Goal: Task Accomplishment & Management: Manage account settings

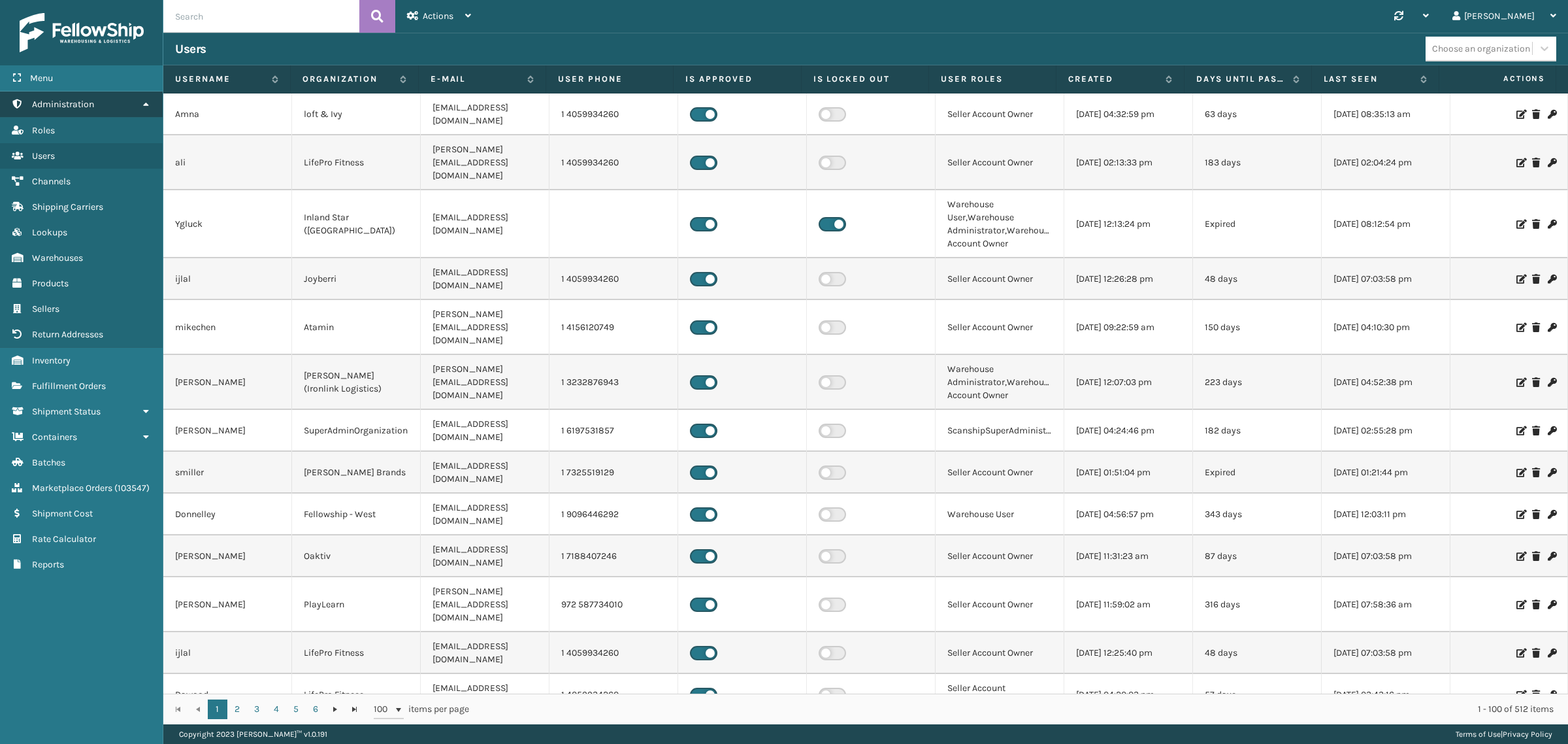
click at [141, 103] on icon at bounding box center [146, 104] width 10 height 9
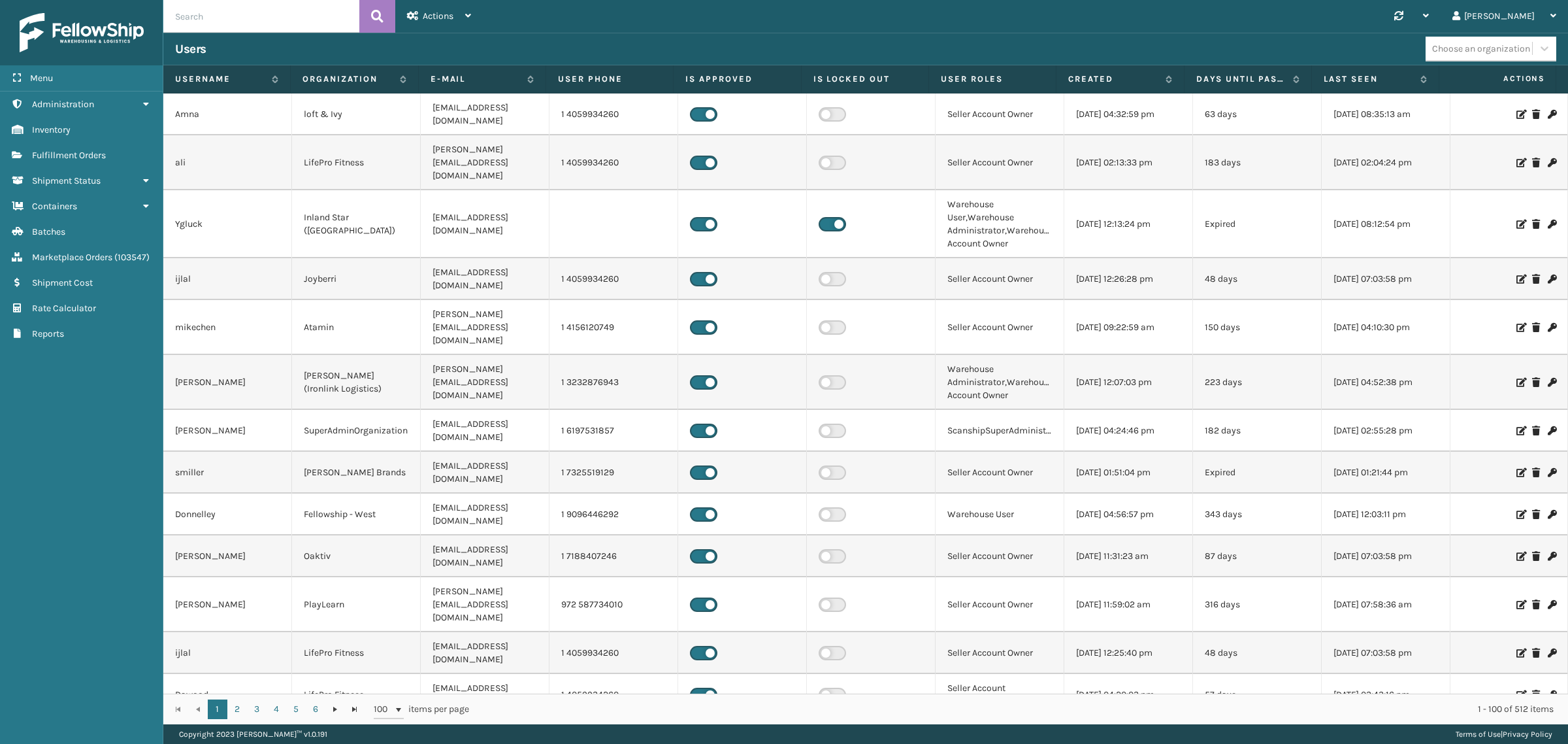
click at [577, 41] on div "Users" at bounding box center [800, 49] width 1250 height 16
click at [579, 21] on div "Synchronise all channels Gil Log Out" at bounding box center [1026, 16] width 1085 height 32
click at [246, 14] on input "text" at bounding box center [262, 16] width 196 height 32
type input "[PERSON_NAME]"
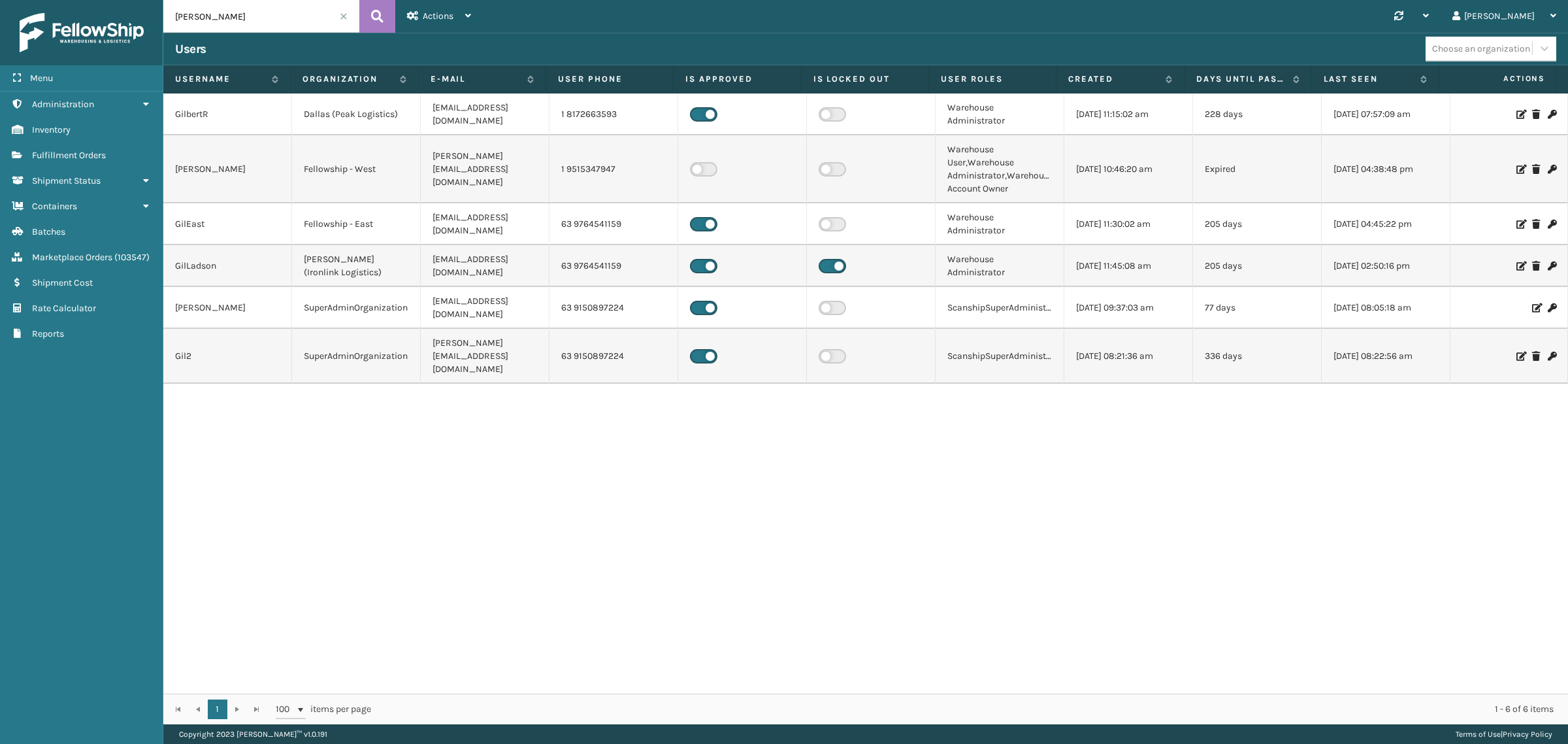
click at [1532, 304] on icon at bounding box center [1536, 308] width 8 height 9
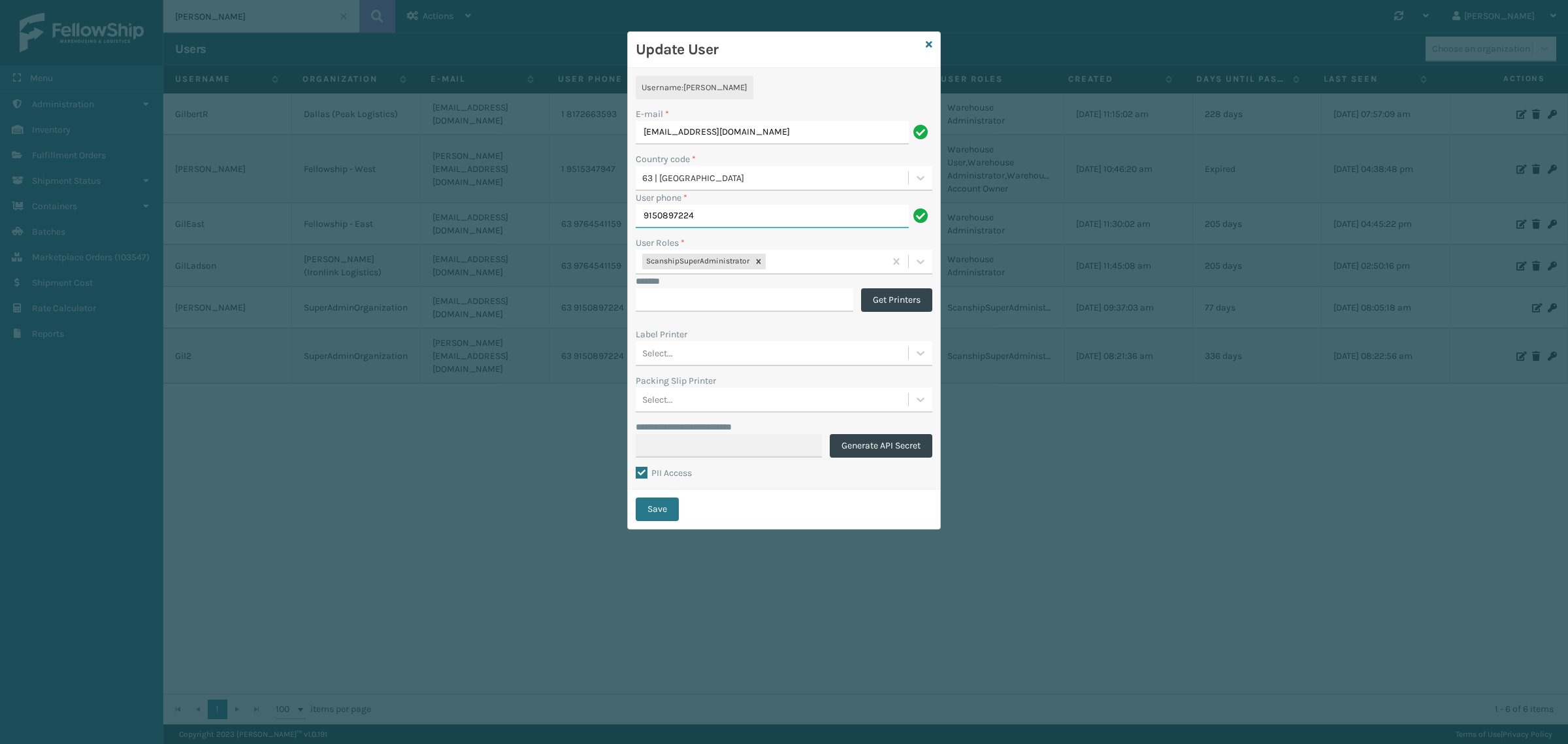
click at [704, 214] on input "9150897224" at bounding box center [773, 216] width 273 height 24
drag, startPoint x: 704, startPoint y: 214, endPoint x: 636, endPoint y: 218, distance: 68.1
click at [636, 218] on input "9150897224" at bounding box center [773, 216] width 273 height 24
drag, startPoint x: 657, startPoint y: 218, endPoint x: 673, endPoint y: 222, distance: 16.5
click at [673, 222] on input "9763973757" at bounding box center [773, 216] width 273 height 24
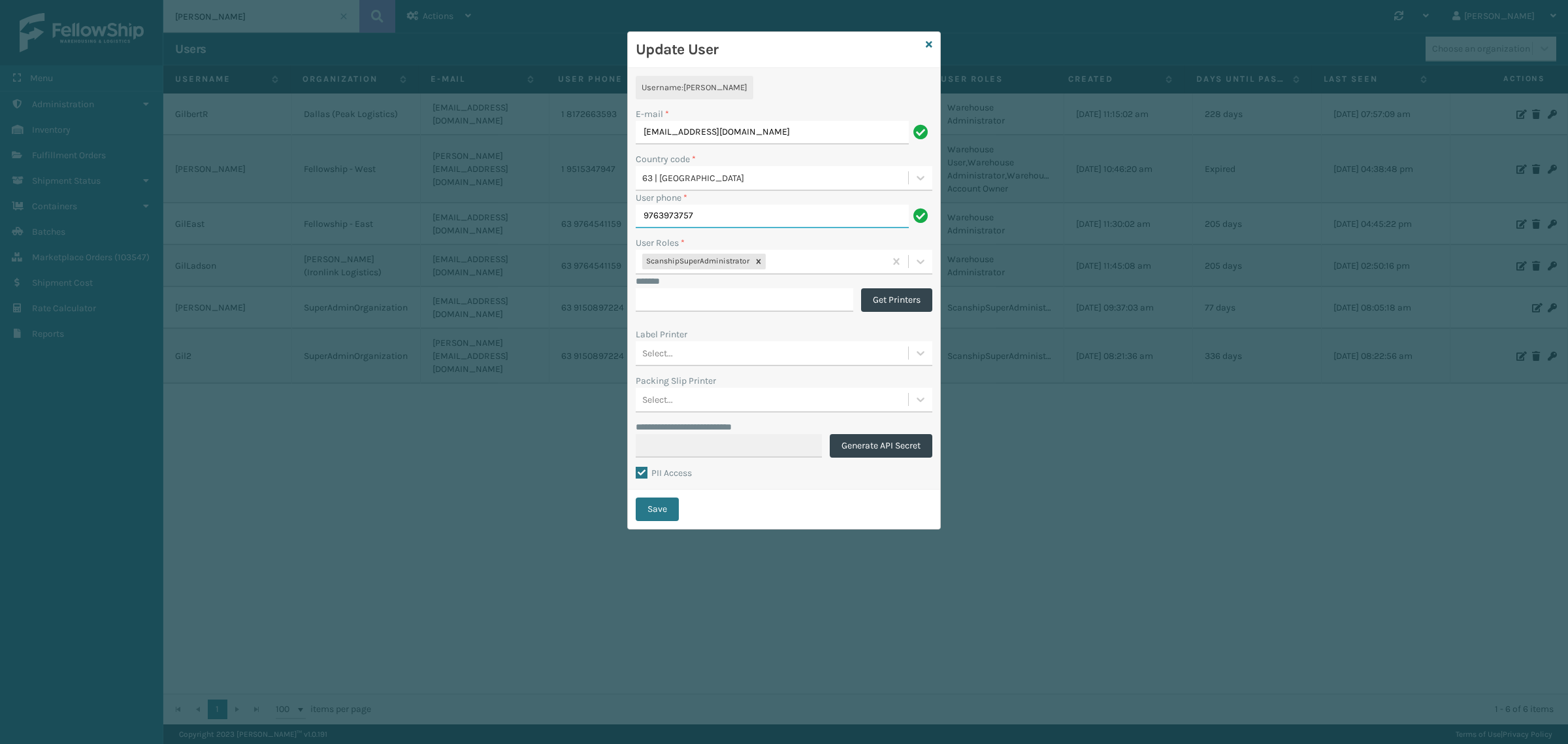
click at [706, 221] on input "9763973757" at bounding box center [773, 216] width 273 height 24
type input "9763973757"
click at [658, 508] on button "Save" at bounding box center [657, 509] width 43 height 24
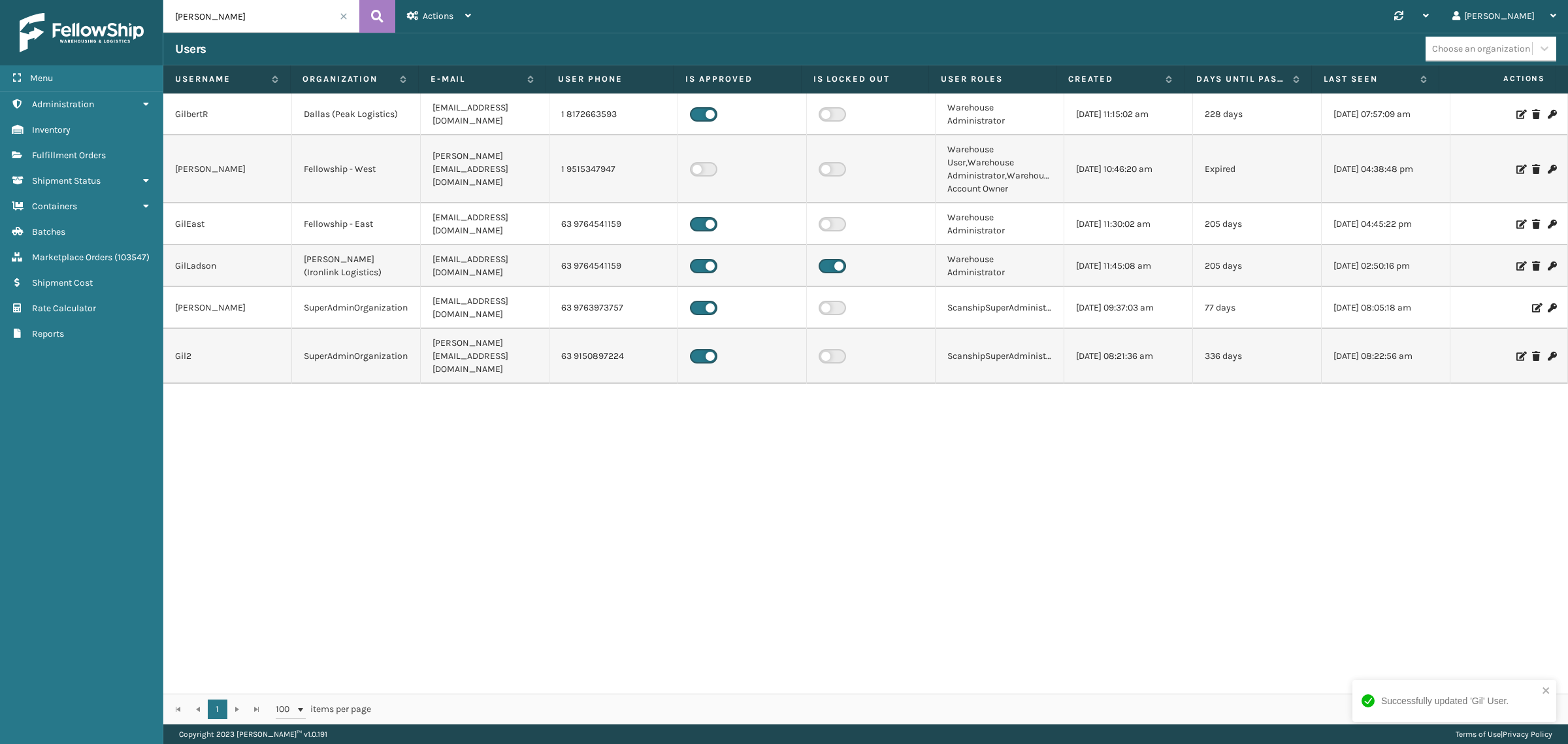
click at [659, 381] on div "GilbertR Dallas (Peak Logistics) grodriguez@peaklogistics.com 1 8172663593 Ware…" at bounding box center [866, 394] width 1405 height 600
click at [342, 13] on span at bounding box center [343, 16] width 8 height 8
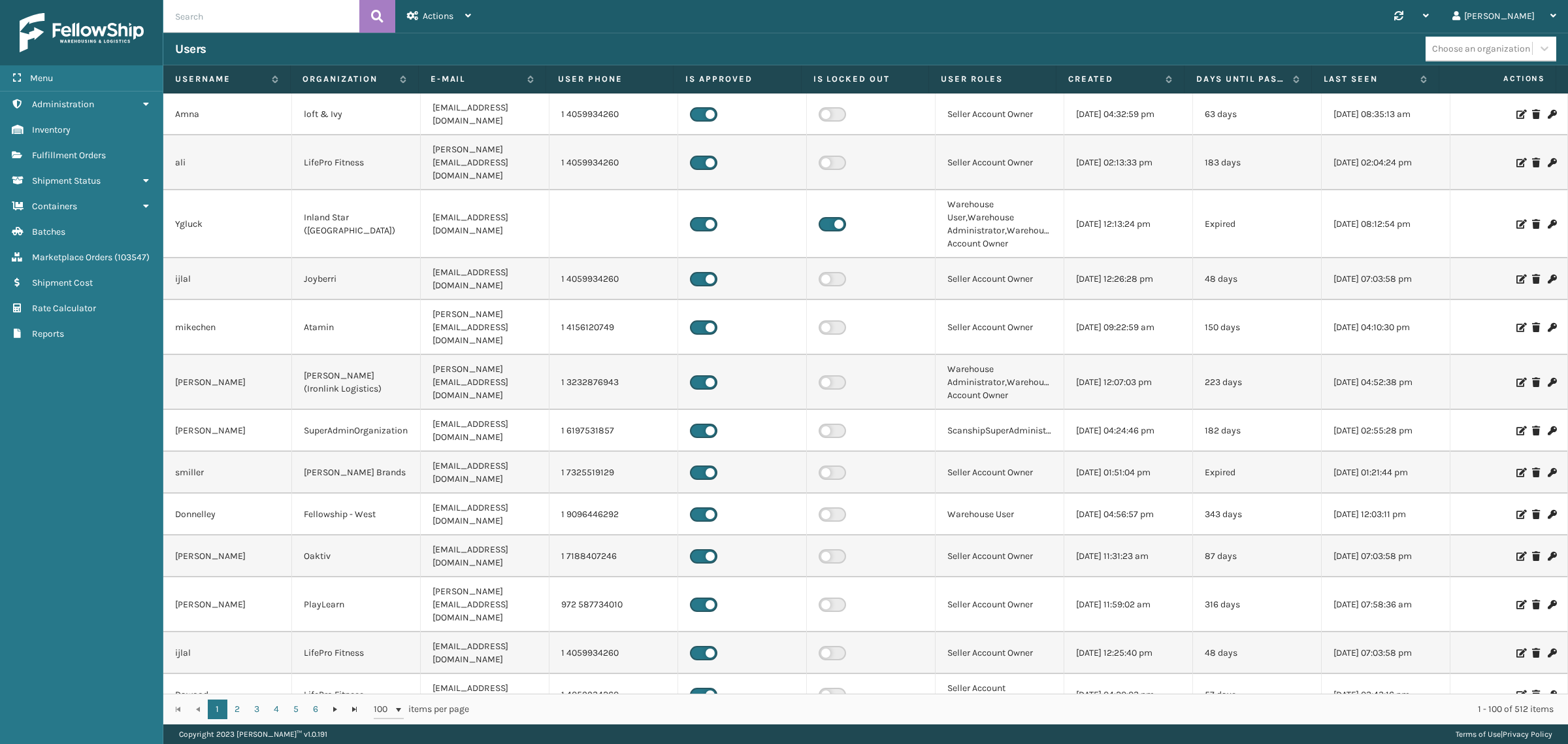
click at [530, 30] on div "Synchronise all channels Gil Log Out" at bounding box center [1026, 16] width 1085 height 32
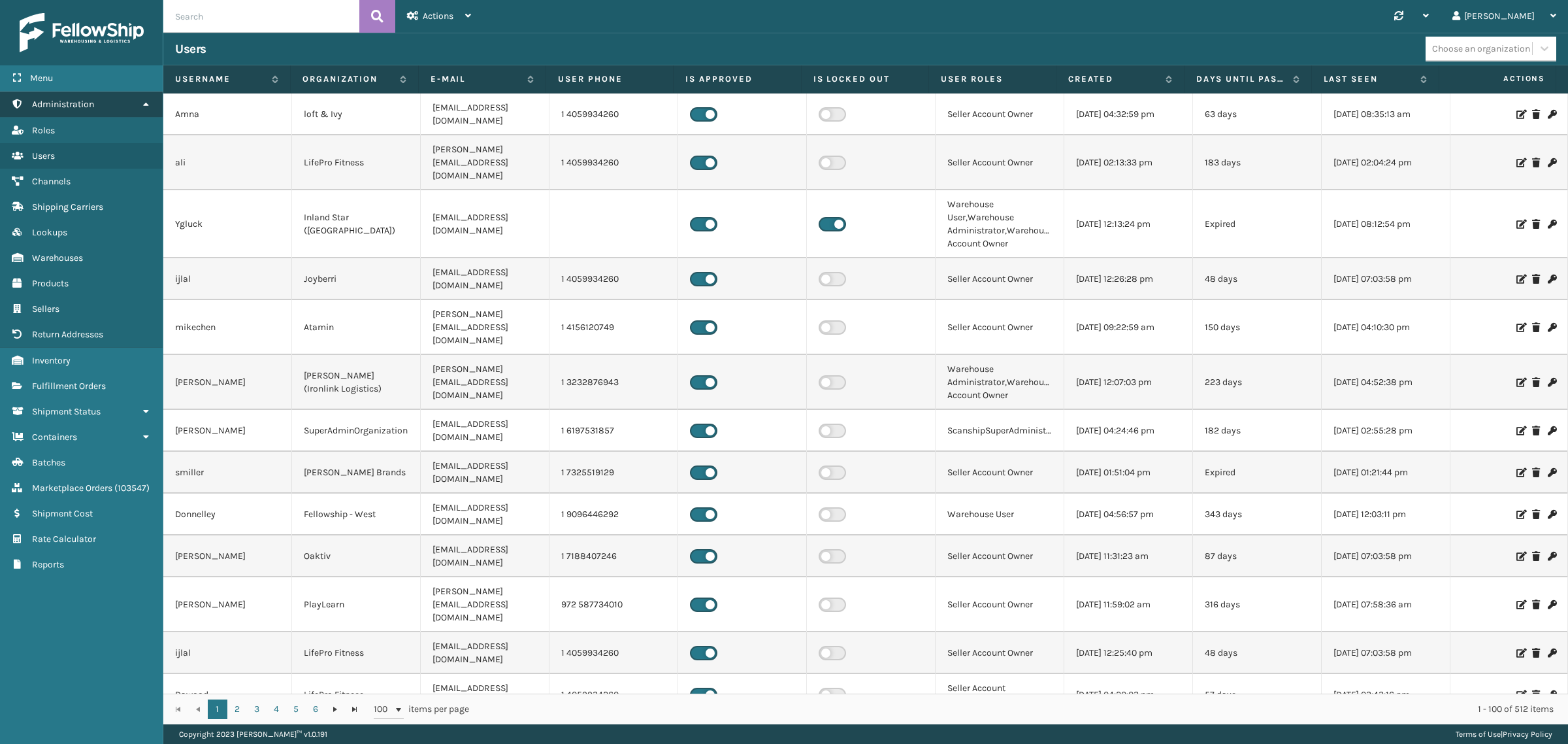
click at [141, 102] on icon at bounding box center [146, 104] width 10 height 9
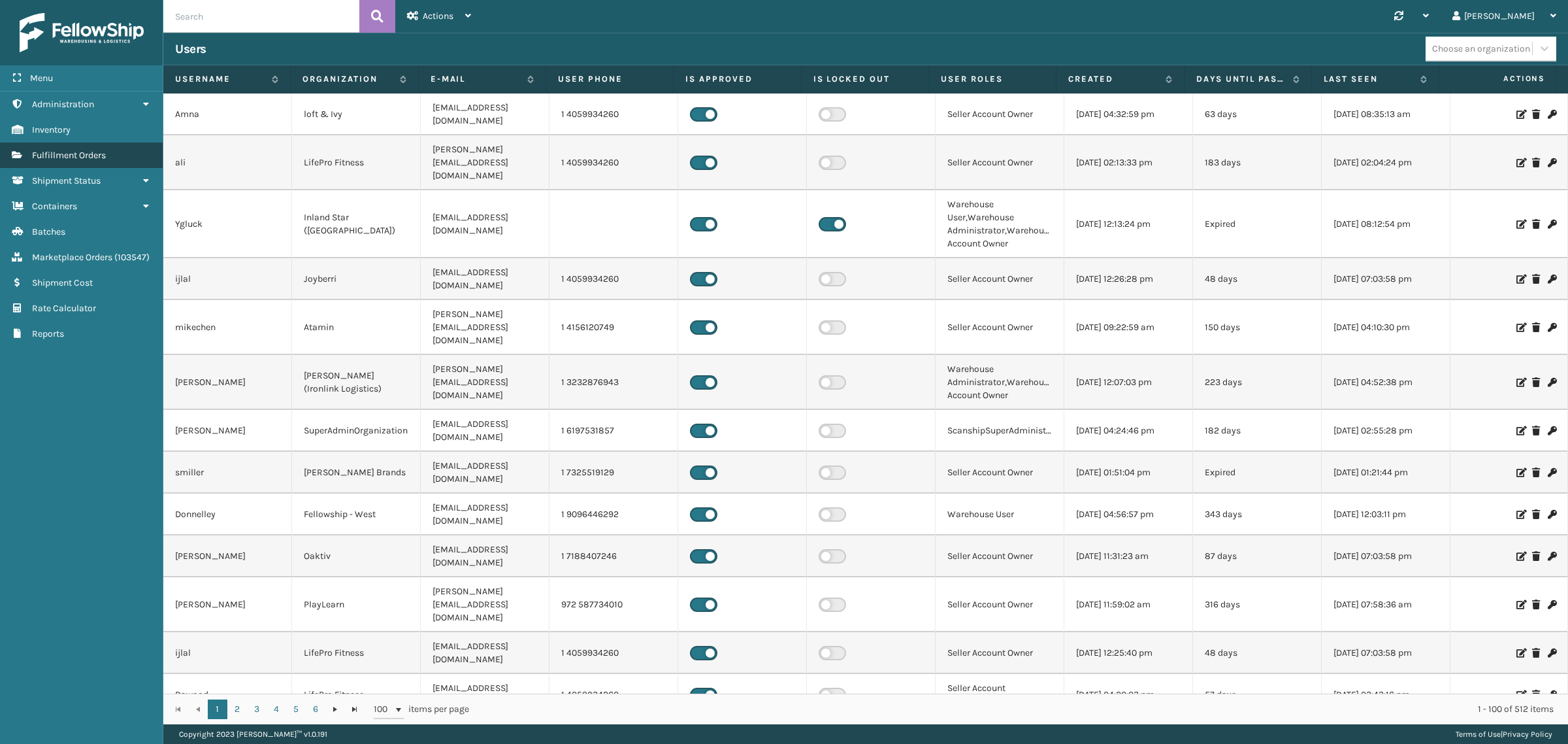
click at [105, 150] on span "Fulfillment Orders" at bounding box center [69, 155] width 74 height 11
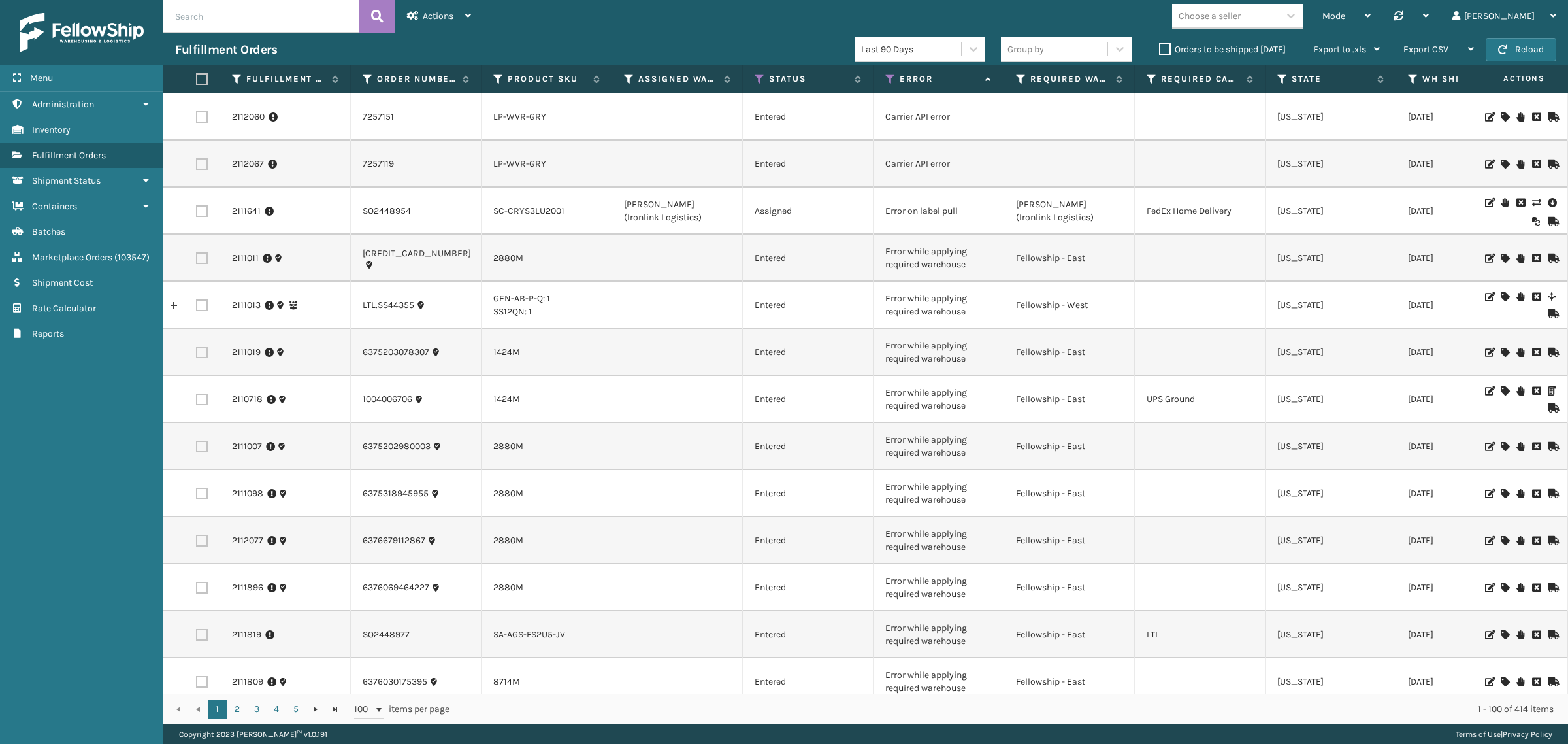
click at [1166, 49] on label "Orders to be shipped today" at bounding box center [1222, 49] width 127 height 11
click at [1160, 49] on input "Orders to be shipped today" at bounding box center [1159, 46] width 1 height 9
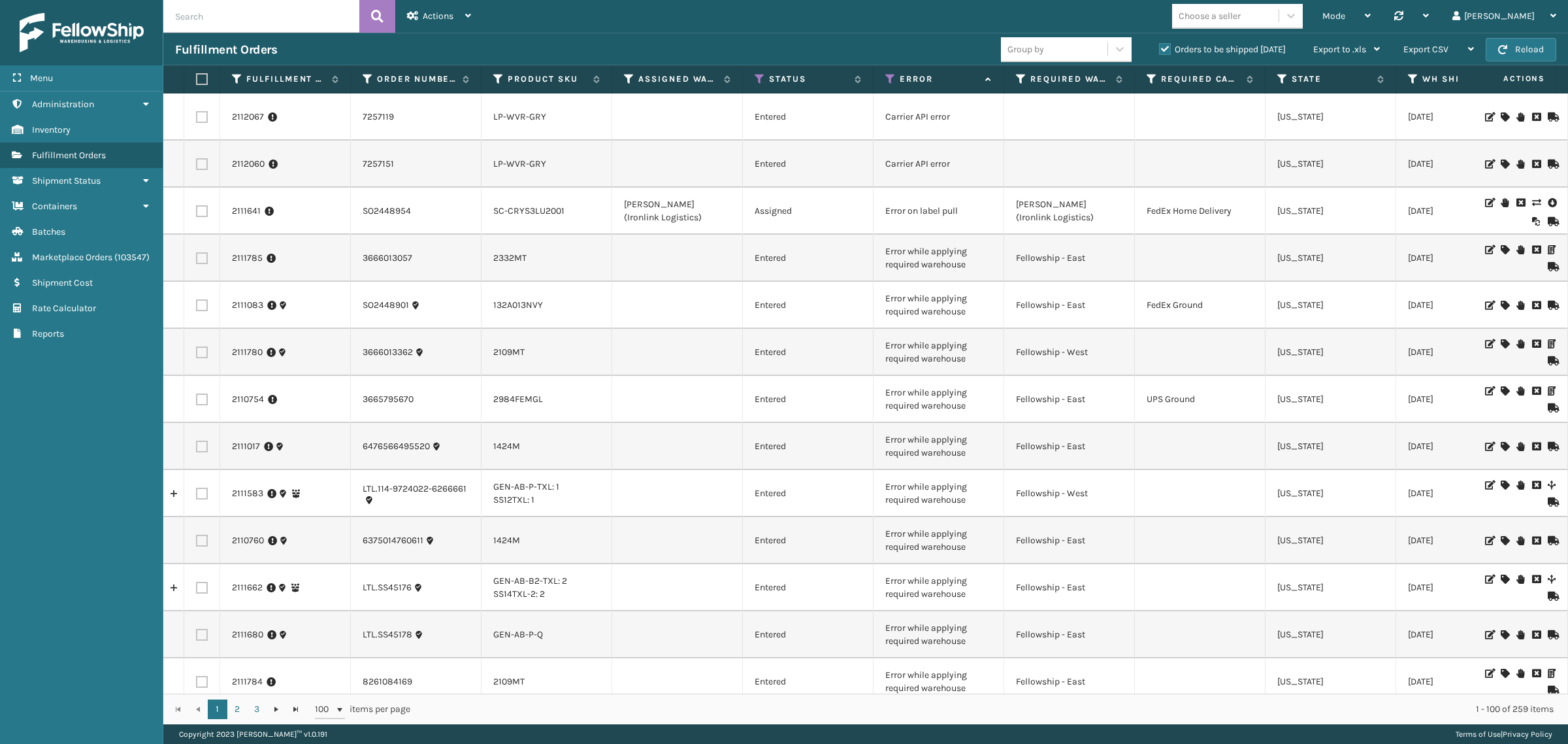
click at [1166, 49] on label "Orders to be shipped today" at bounding box center [1222, 49] width 127 height 11
click at [1160, 49] on input "Orders to be shipped today" at bounding box center [1159, 46] width 1 height 9
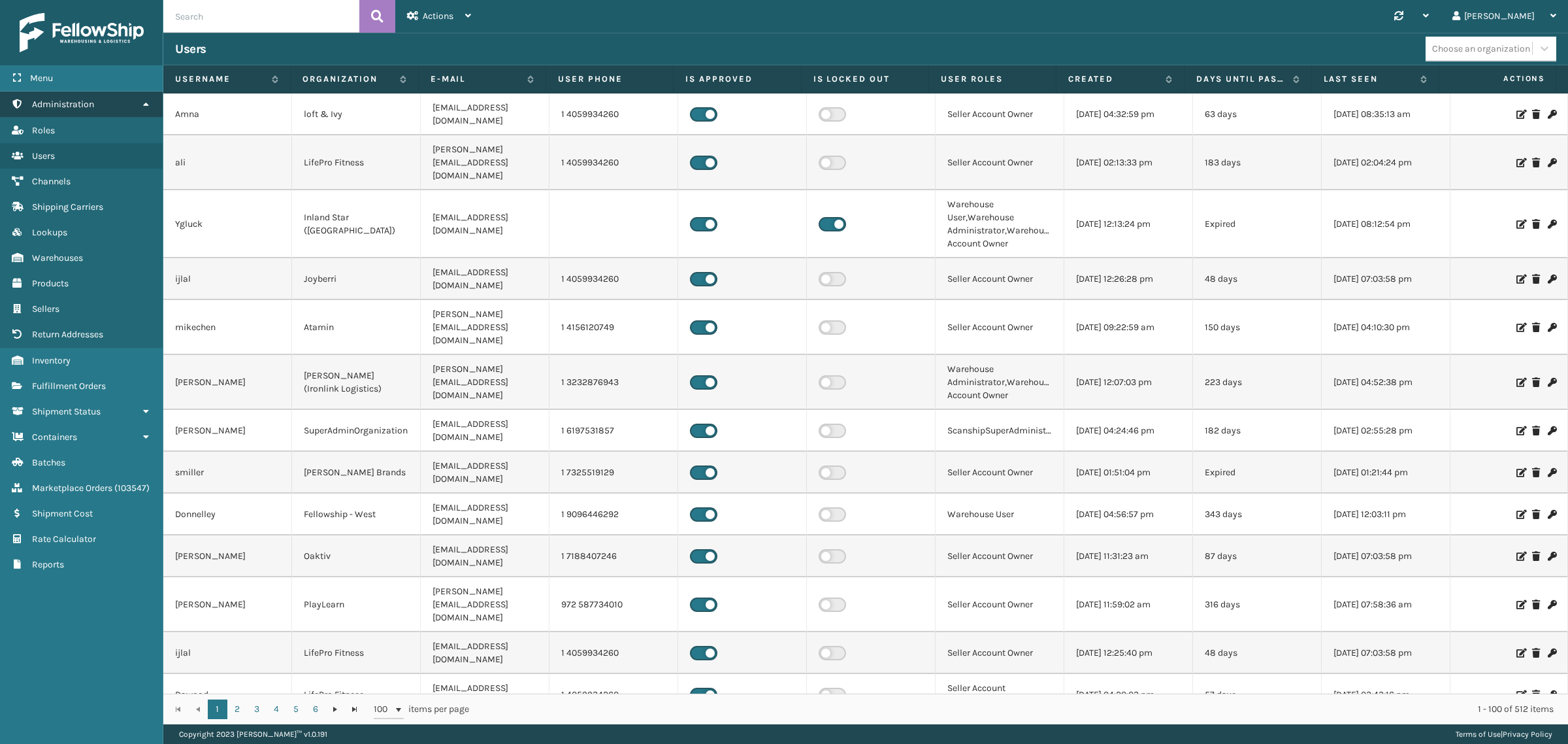
click at [144, 100] on icon at bounding box center [146, 104] width 10 height 9
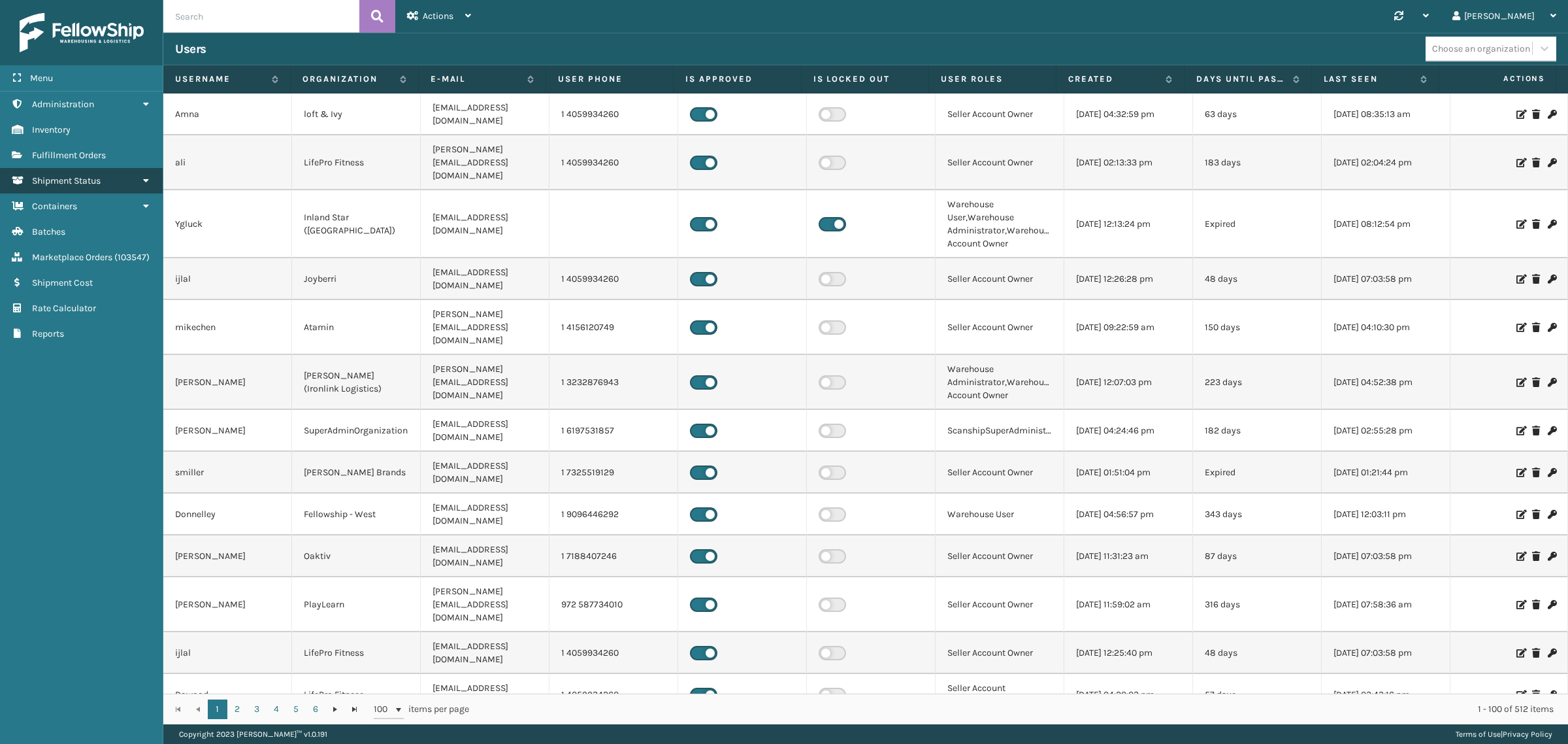
click at [142, 176] on icon at bounding box center [146, 180] width 10 height 9
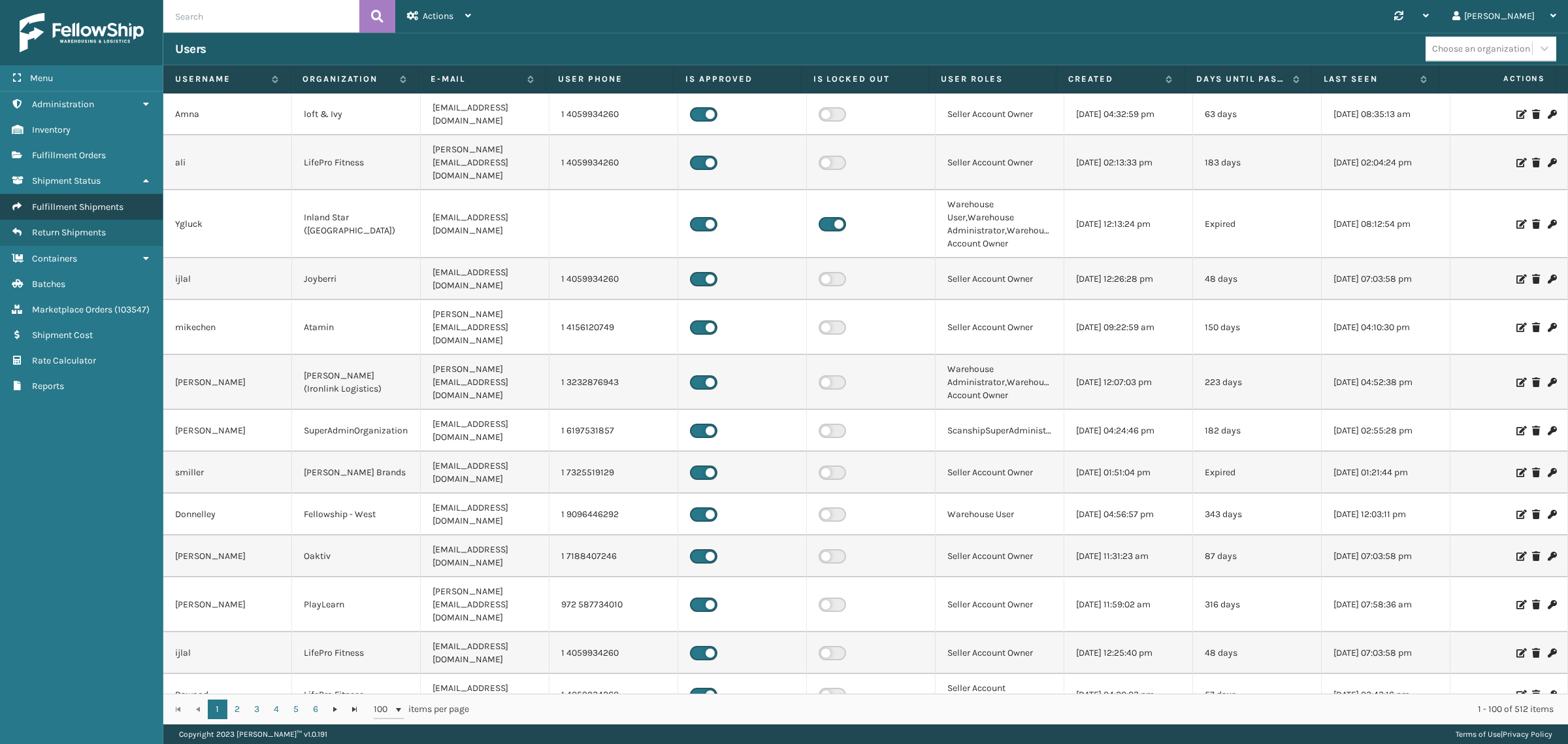
click at [98, 201] on span "Fulfillment Shipments" at bounding box center [78, 207] width 92 height 11
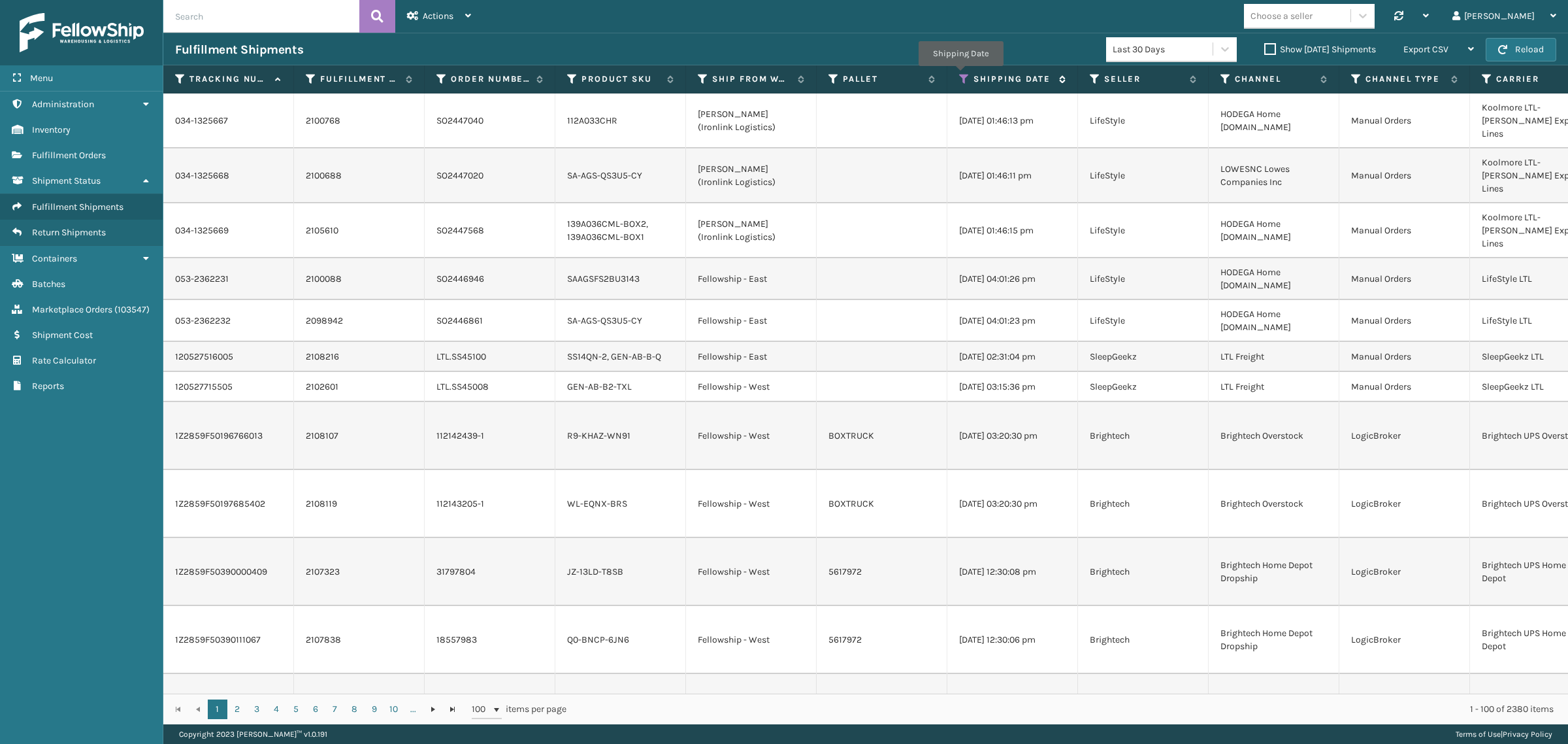
click at [961, 75] on icon at bounding box center [964, 79] width 10 height 11
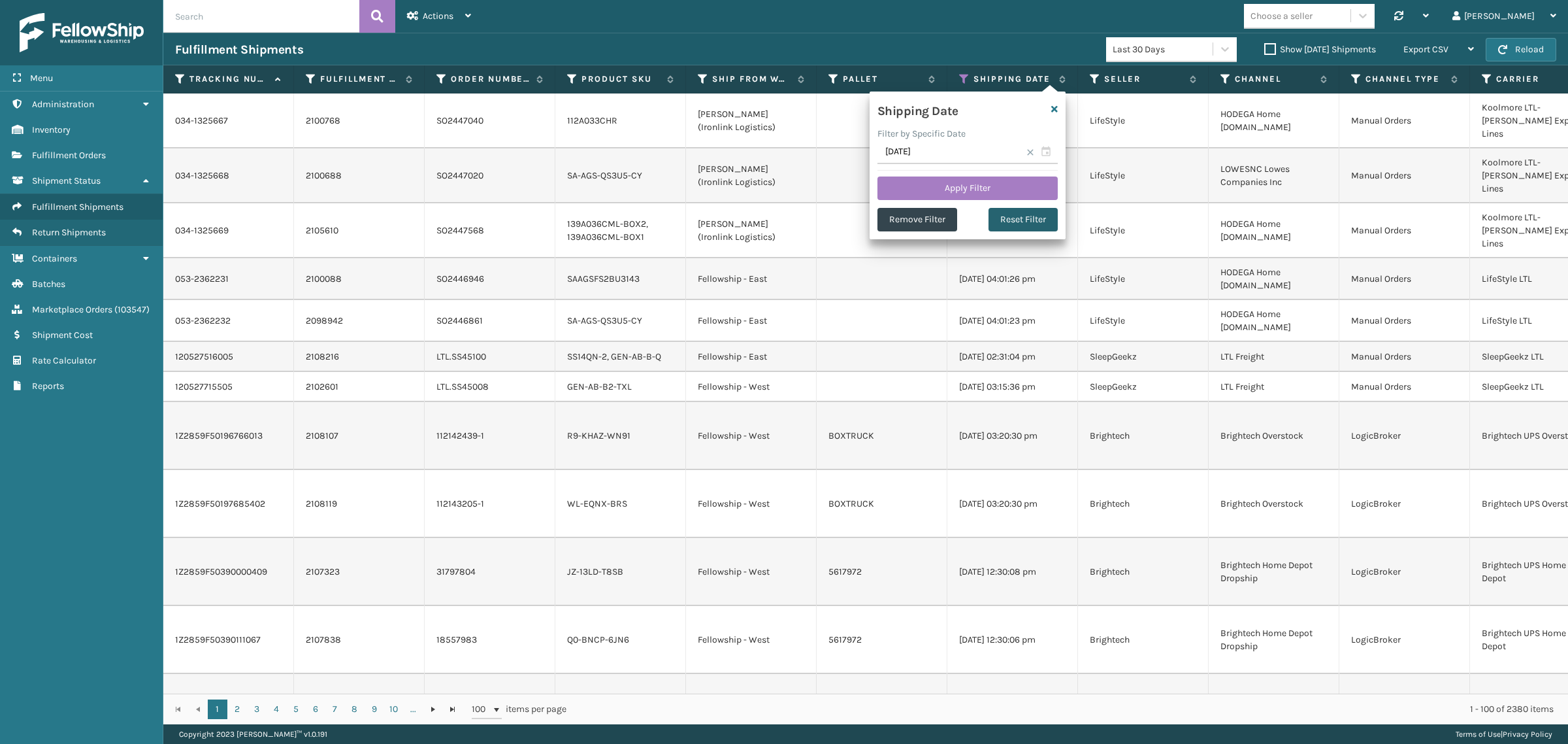
click at [1018, 219] on button "Reset Filter" at bounding box center [1023, 219] width 69 height 24
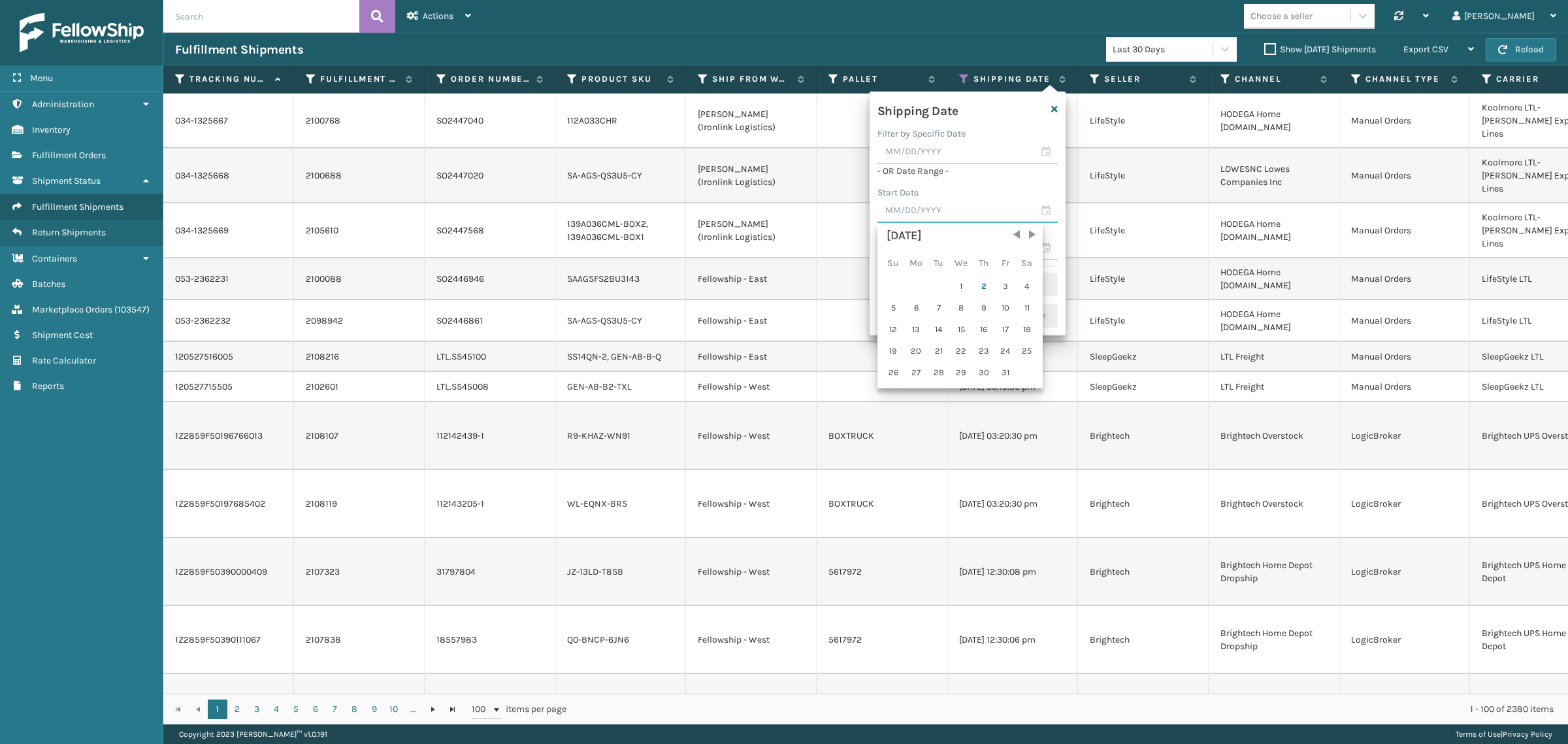
click at [959, 211] on input "text" at bounding box center [968, 211] width 180 height 24
click at [1011, 235] on span "Previous Month" at bounding box center [1017, 235] width 13 height 13
click at [981, 347] on div "25" at bounding box center [984, 351] width 19 height 19
type input "[DATE]"
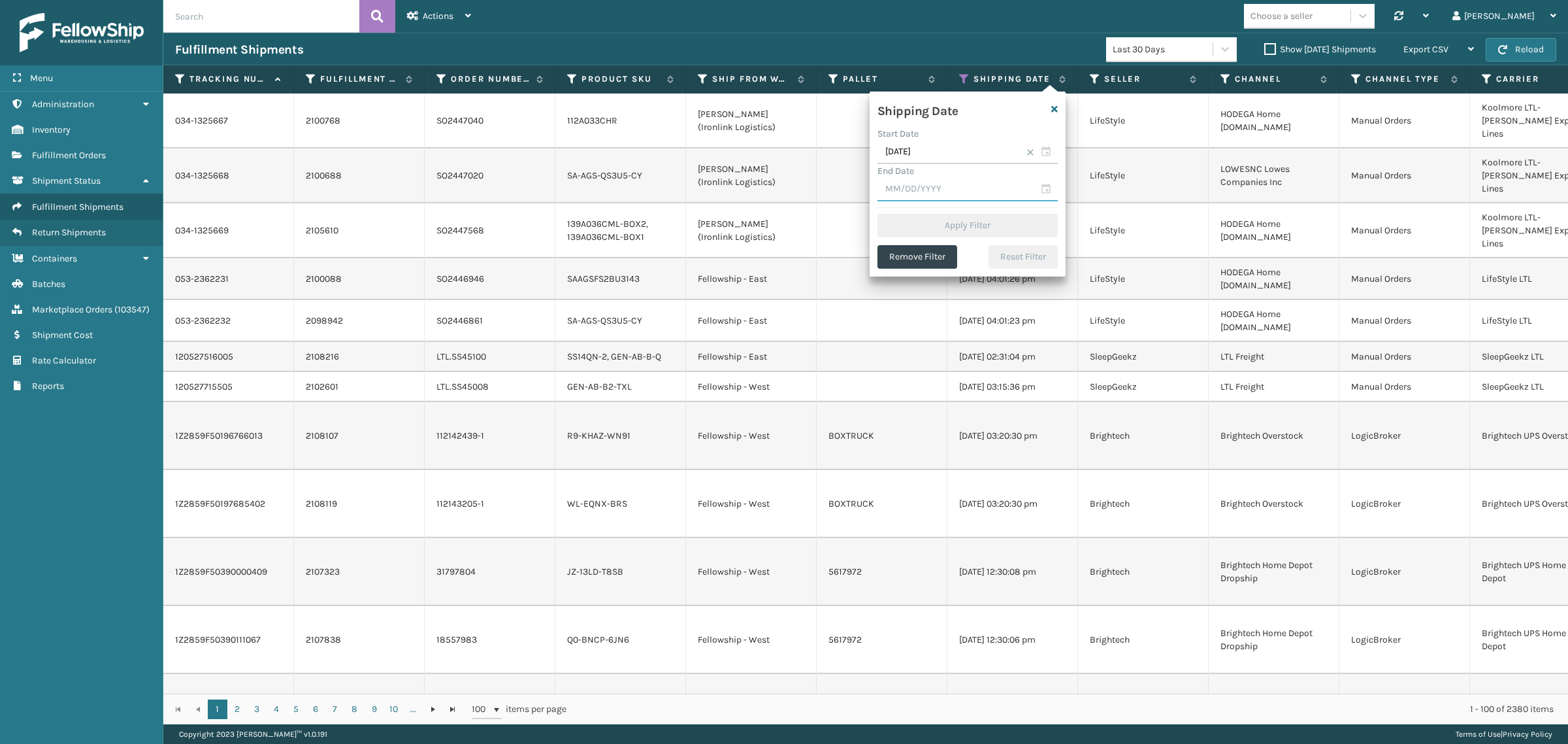
click at [967, 182] on input "text" at bounding box center [968, 189] width 180 height 24
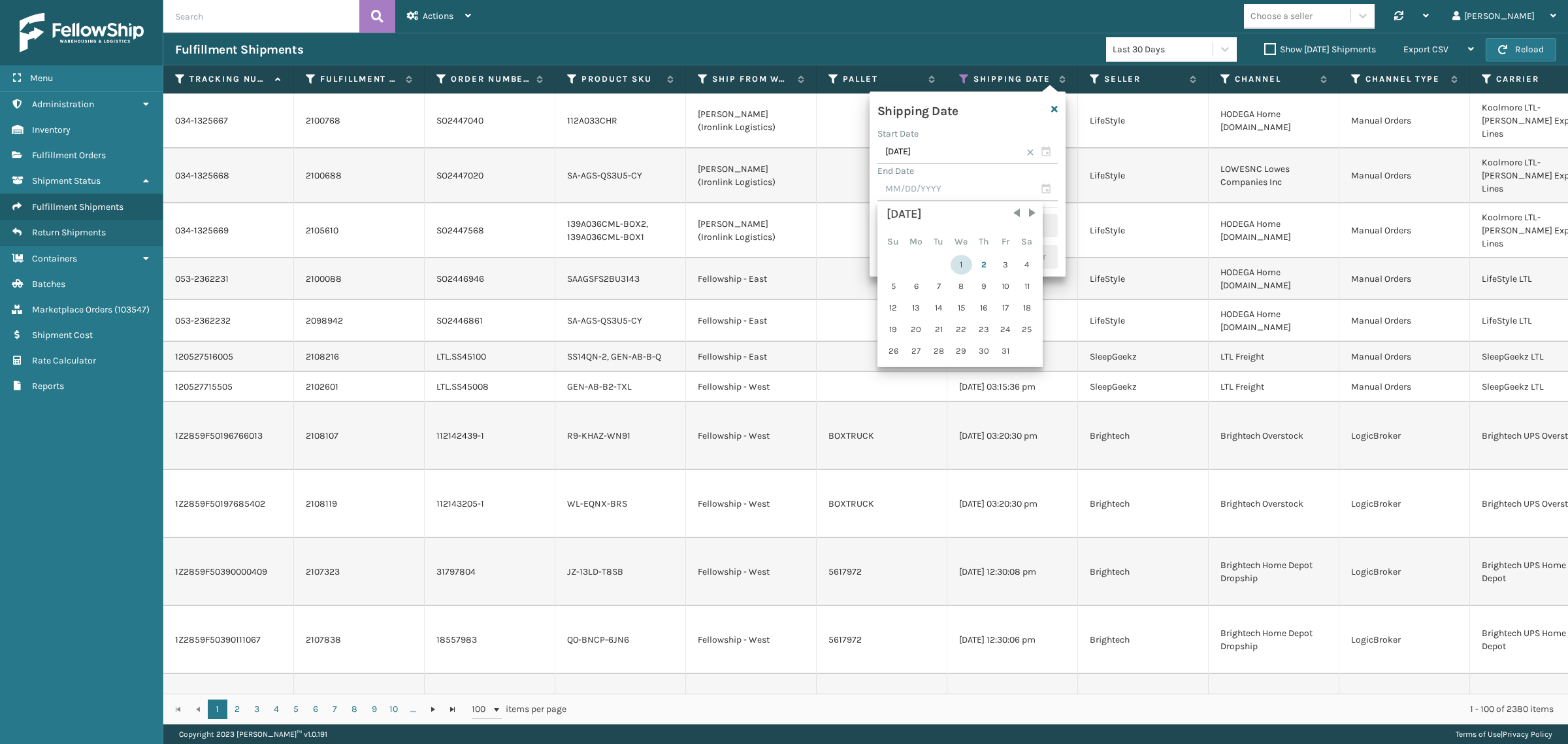
click at [961, 259] on div "1" at bounding box center [962, 264] width 22 height 19
type input "[DATE]"
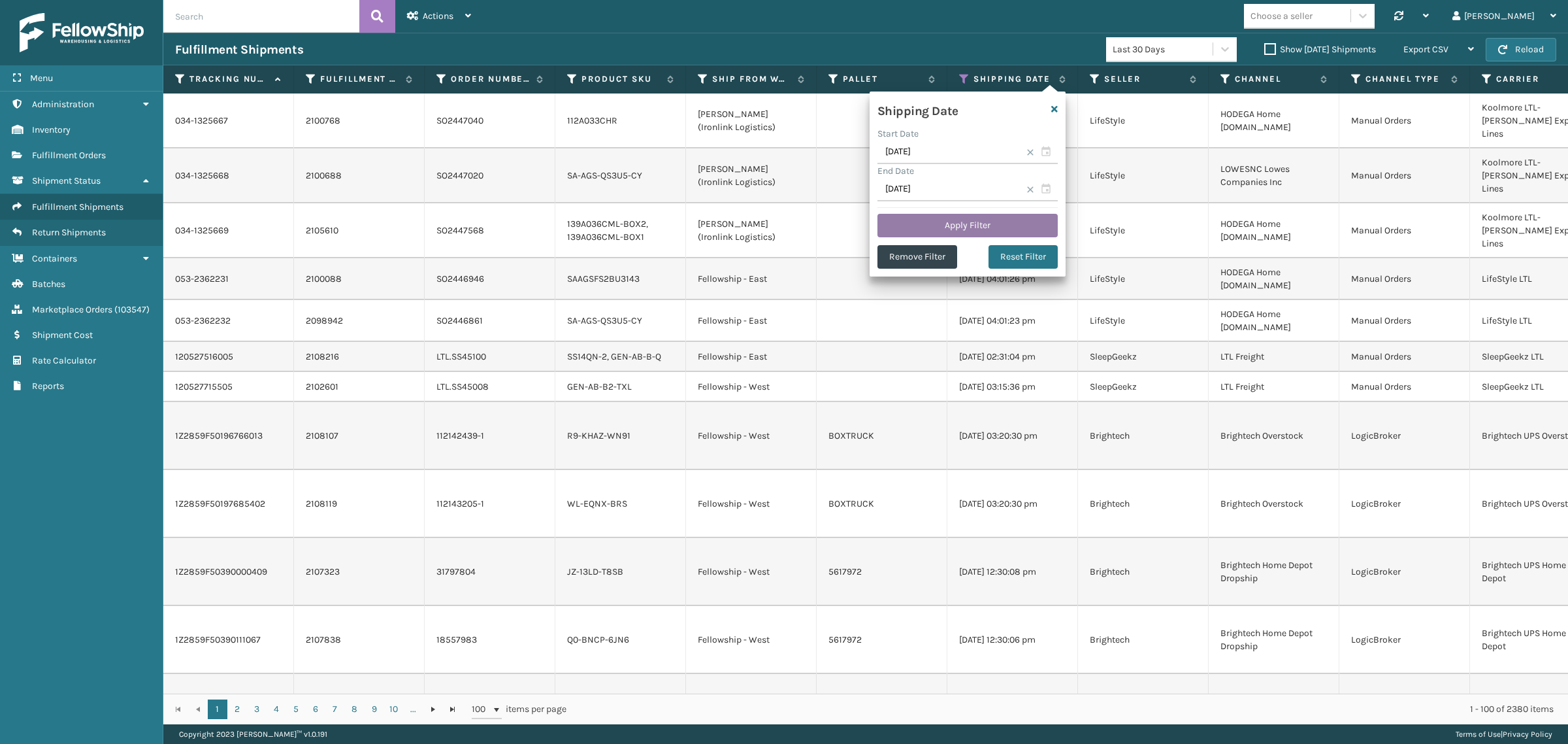
click at [958, 222] on button "Apply Filter" at bounding box center [968, 225] width 180 height 24
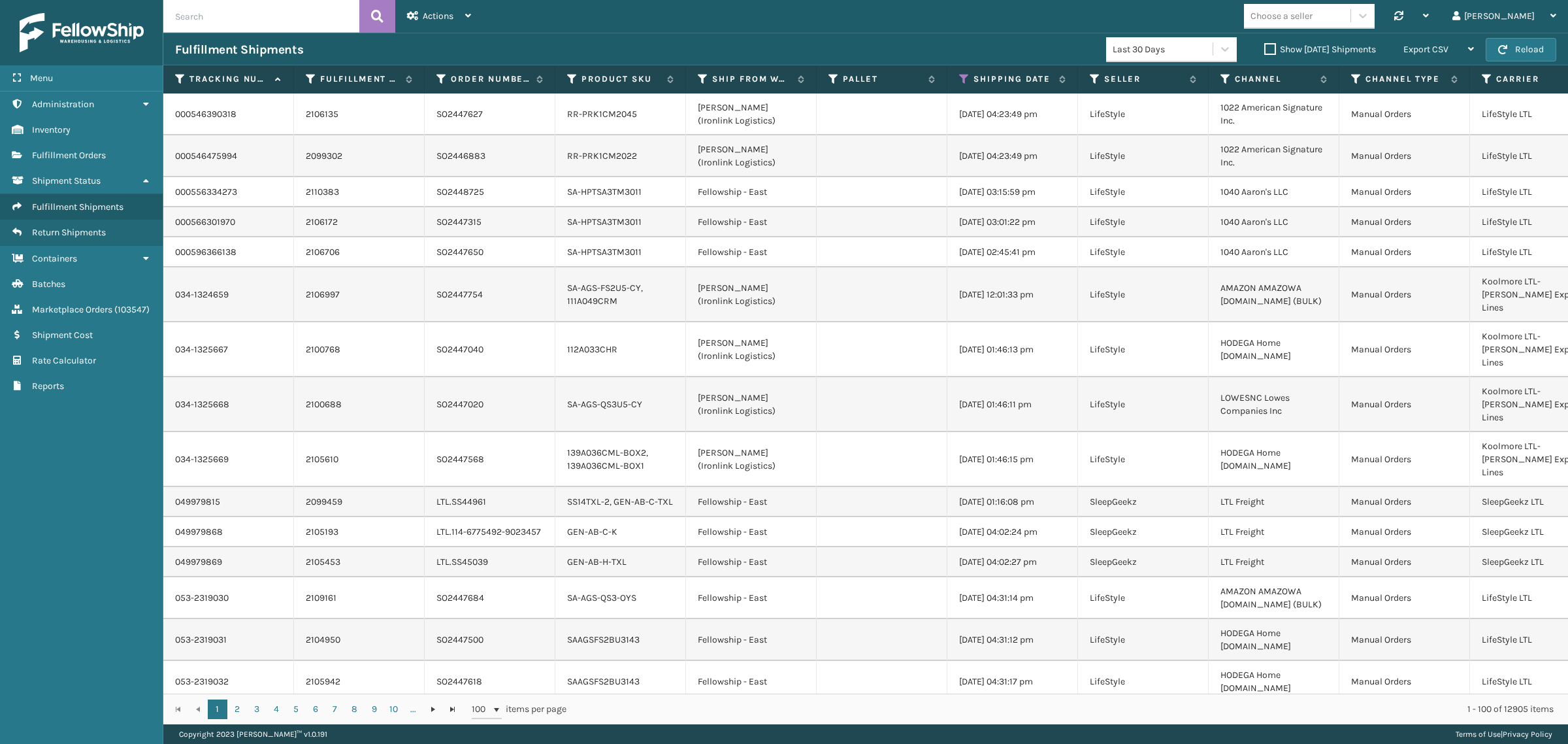
click at [1264, 48] on label "Show [DATE] Shipments" at bounding box center [1320, 49] width 112 height 11
click at [1264, 48] on input "Show [DATE] Shipments" at bounding box center [1264, 46] width 1 height 9
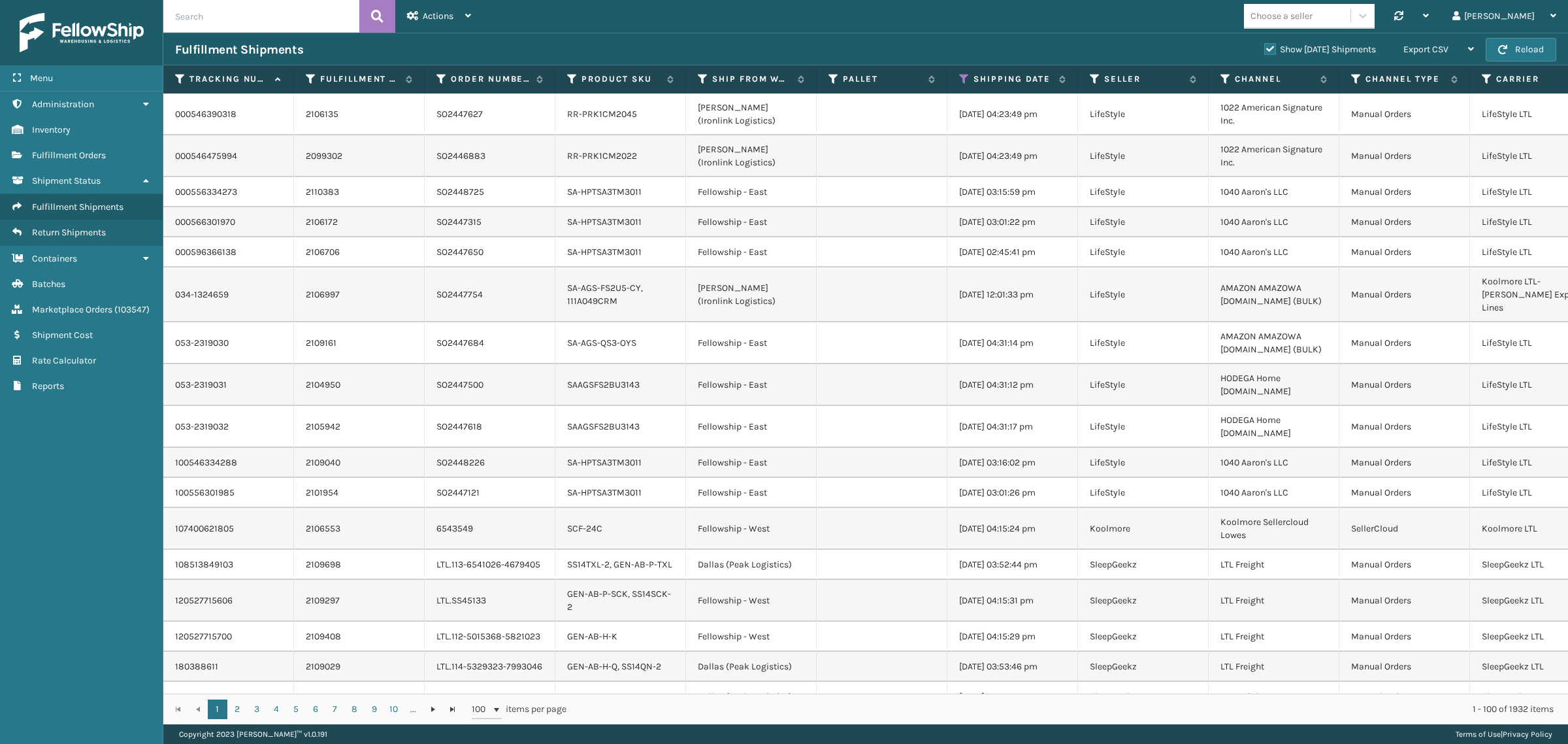
click at [1264, 46] on label "Show [DATE] Shipments" at bounding box center [1320, 49] width 112 height 11
click at [1264, 46] on input "Show [DATE] Shipments" at bounding box center [1264, 46] width 1 height 9
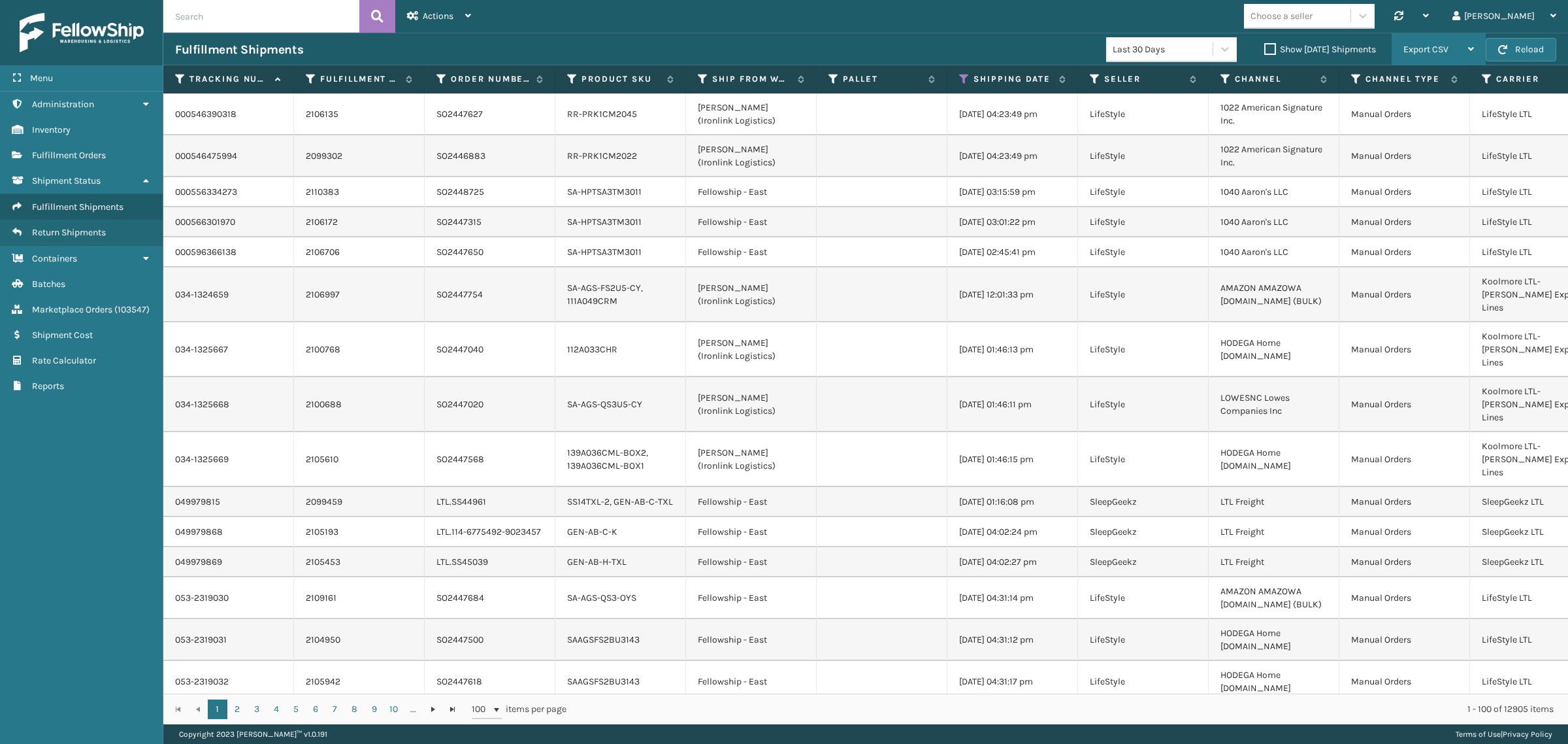
click at [1460, 44] on div "Export CSV" at bounding box center [1438, 49] width 71 height 32
click at [1446, 116] on li "Export All Pages" at bounding box center [1397, 120] width 175 height 35
click at [964, 76] on icon at bounding box center [964, 79] width 10 height 11
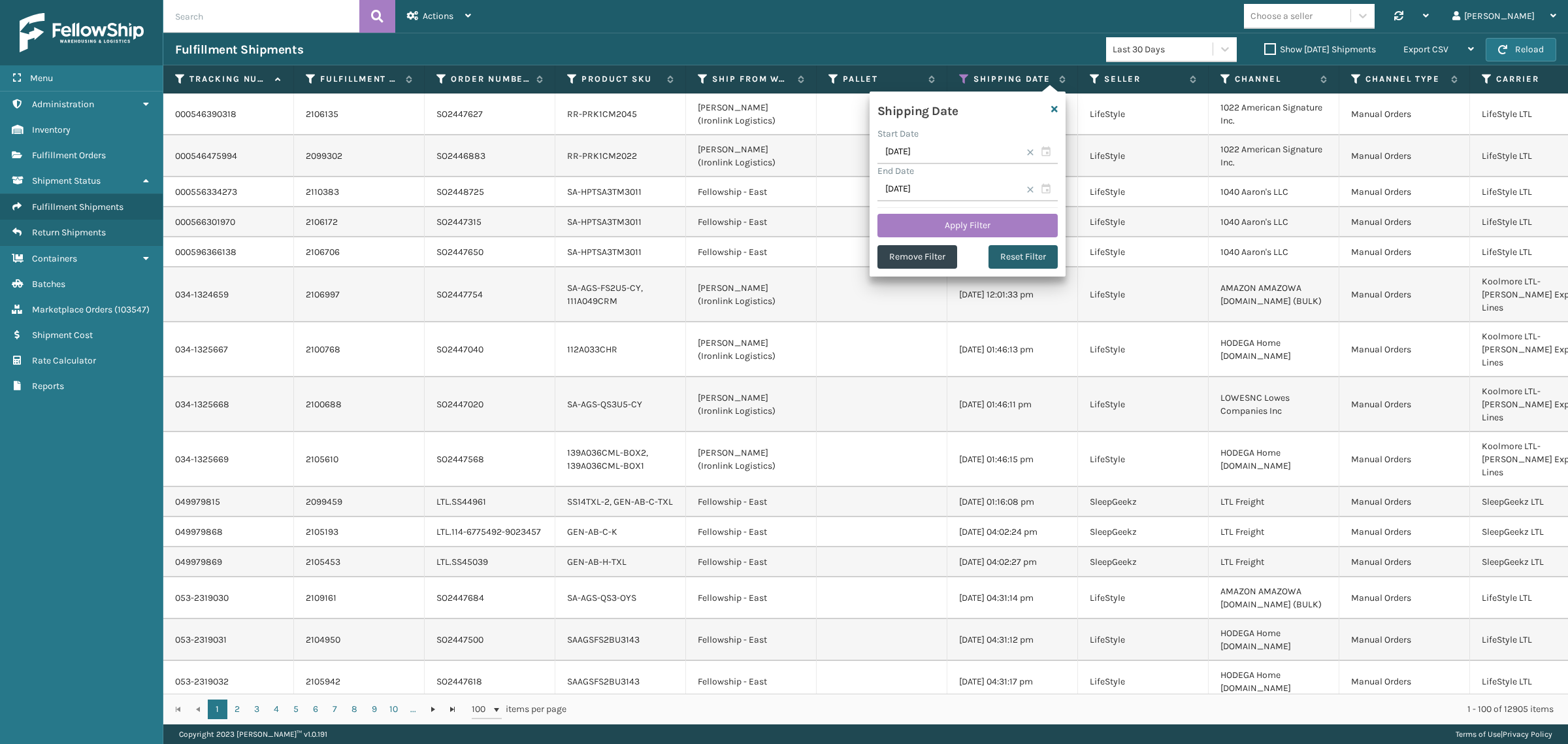
click at [1015, 256] on button "Reset Filter" at bounding box center [1023, 256] width 69 height 24
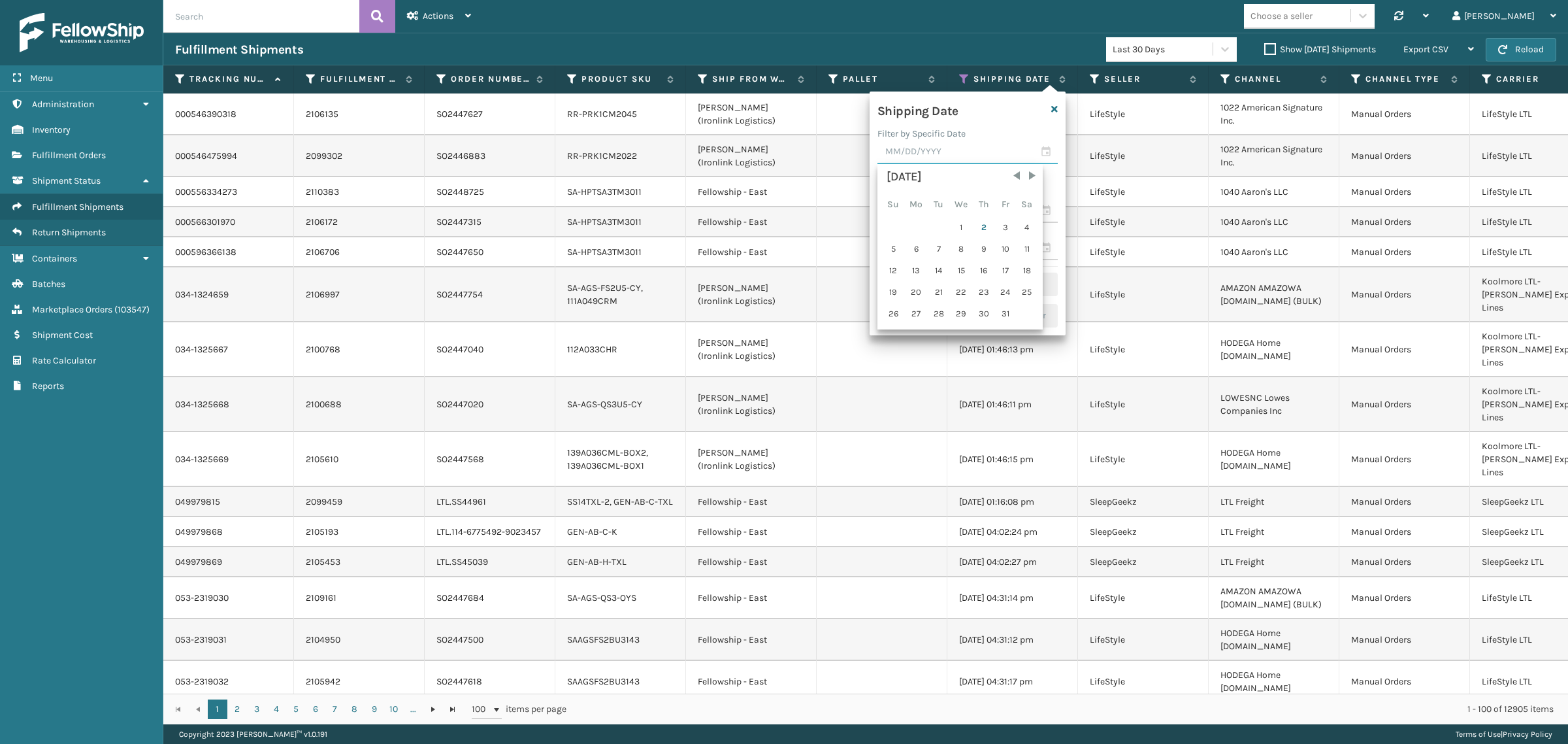
click at [957, 151] on input "text" at bounding box center [968, 152] width 180 height 24
click at [962, 224] on div "1" at bounding box center [962, 228] width 22 height 19
type input "[DATE]"
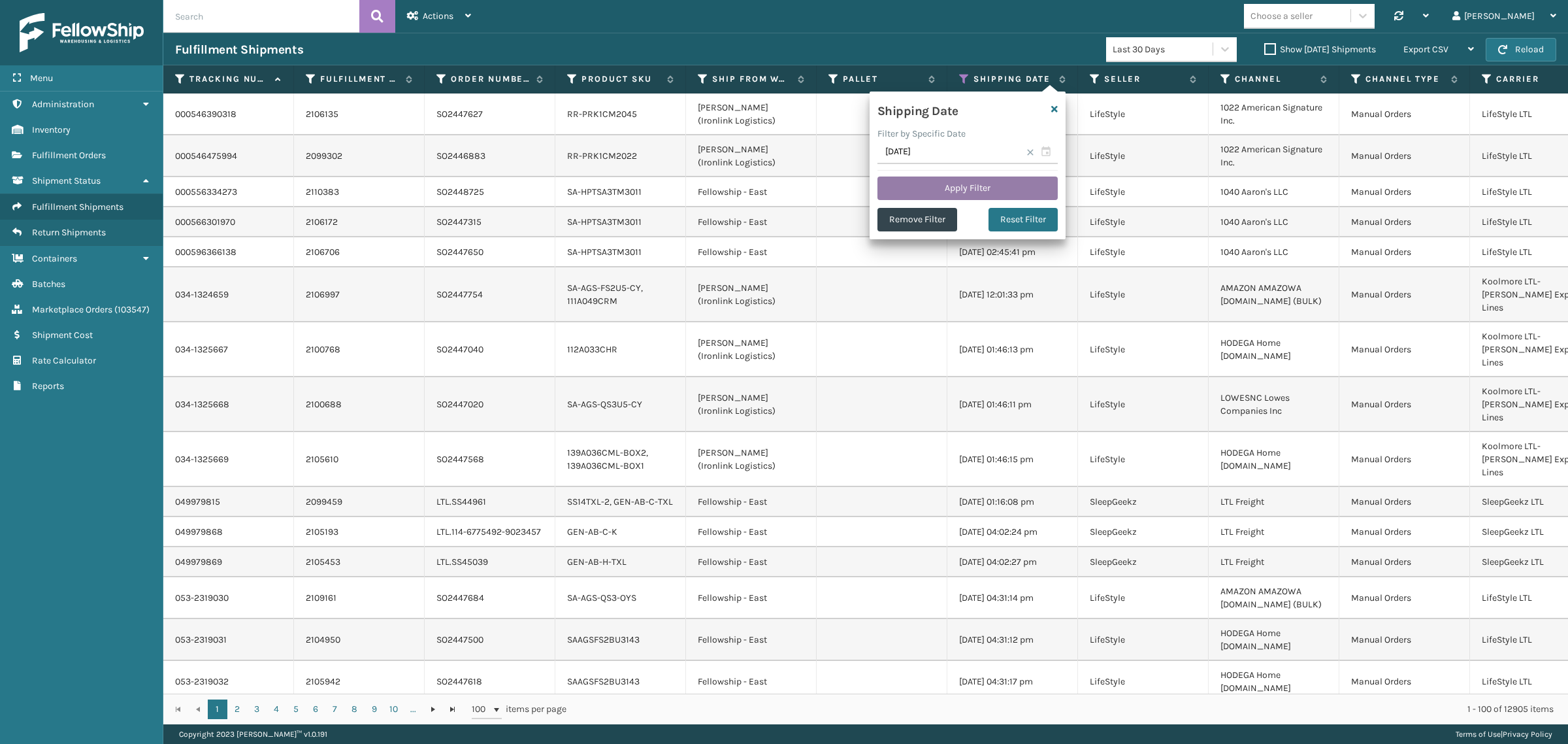
click at [962, 188] on button "Apply Filter" at bounding box center [968, 188] width 180 height 24
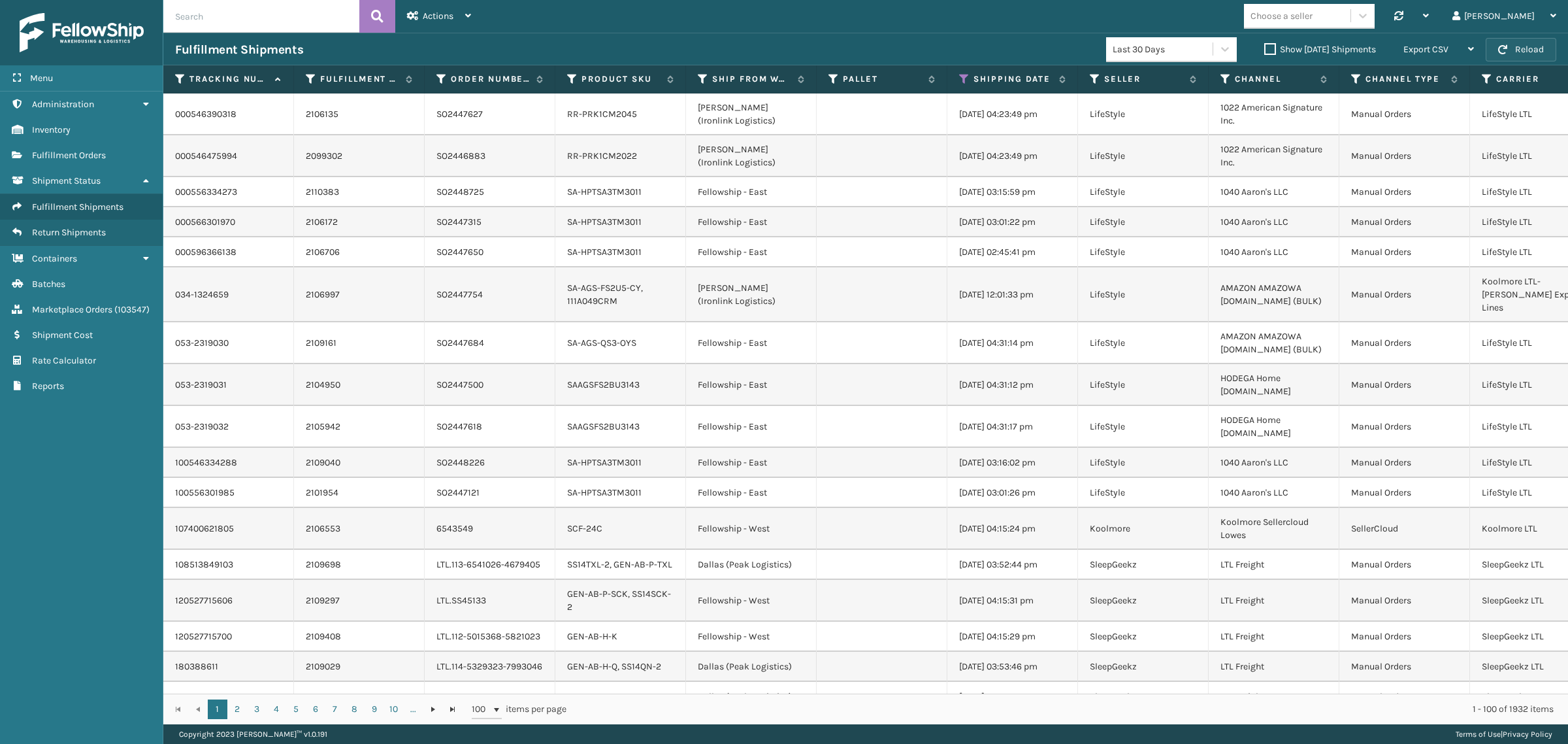
click at [1526, 43] on button "Reload" at bounding box center [1521, 49] width 71 height 24
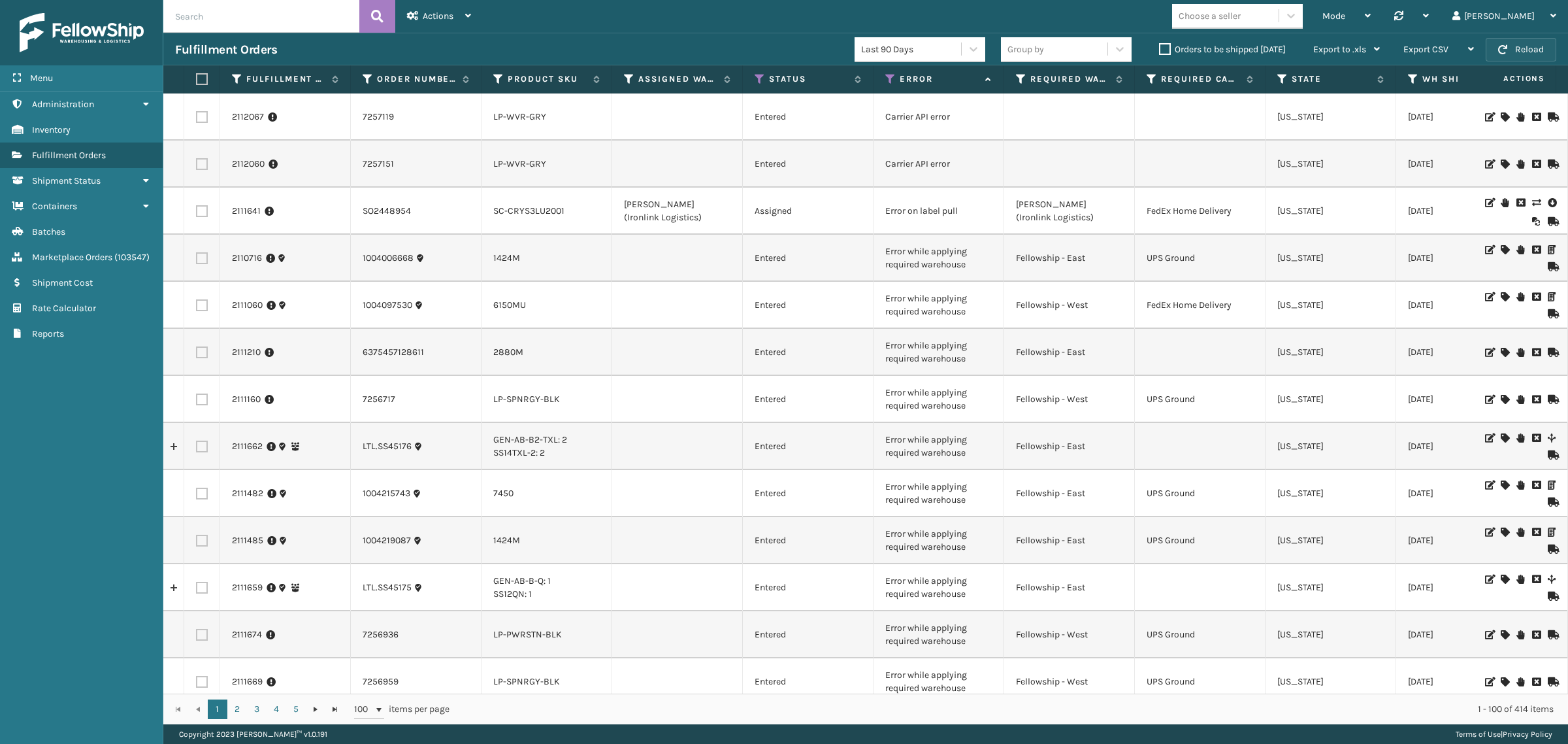
click at [1514, 53] on button "Reload" at bounding box center [1521, 49] width 71 height 24
